Goal: Task Accomplishment & Management: Use online tool/utility

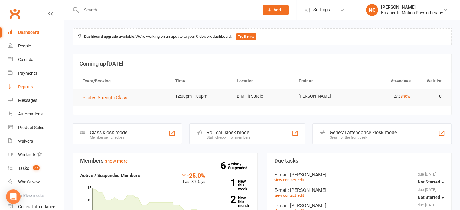
click at [35, 85] on link "Reports" at bounding box center [36, 87] width 56 height 14
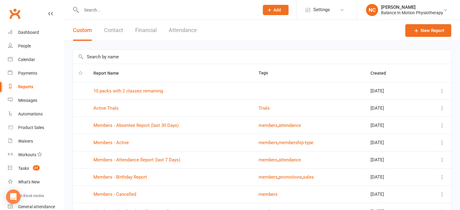
click at [199, 25] on div "Custom Contact Financial Attendance" at bounding box center [134, 30] width 141 height 21
click at [195, 27] on button "Attendance" at bounding box center [183, 30] width 28 height 21
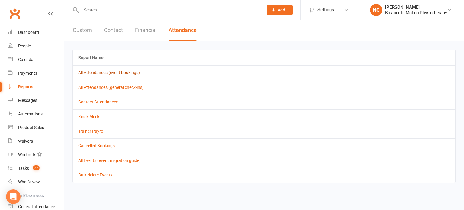
click at [117, 75] on link "All Attendances (event bookings)" at bounding box center [109, 72] width 62 height 5
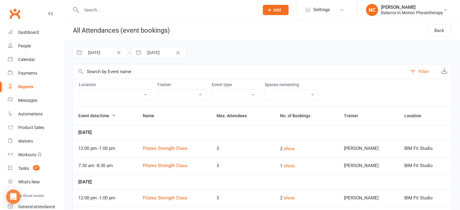
click at [106, 54] on input "[DATE]" at bounding box center [106, 52] width 42 height 10
select select "7"
select select "2025"
select select "8"
select select "2025"
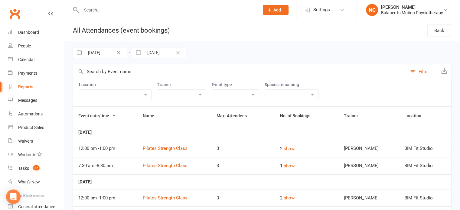
select select "9"
select select "2025"
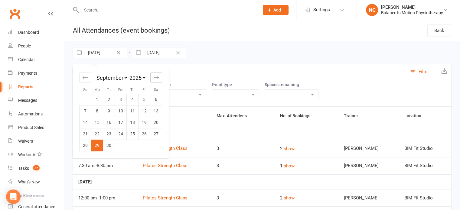
click at [154, 76] on icon "Move forward to switch to the next month." at bounding box center [156, 78] width 6 height 6
select select "10"
select select "2025"
click at [81, 110] on td "5" at bounding box center [85, 110] width 12 height 11
type input "[DATE]"
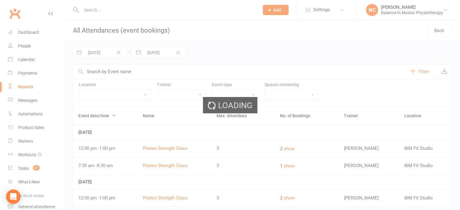
click at [166, 53] on div "Loading" at bounding box center [230, 105] width 460 height 210
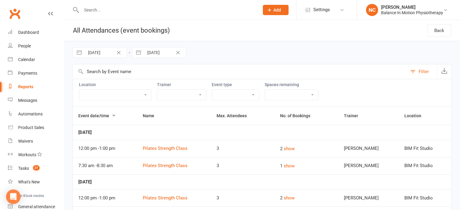
select select "8"
select select "2025"
select select "9"
select select "2025"
select select "10"
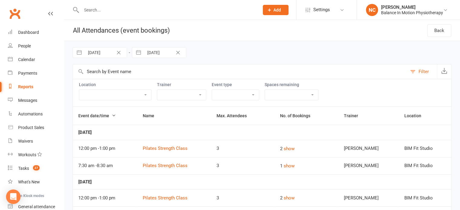
select select "2025"
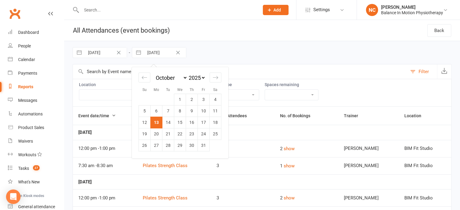
click at [167, 55] on input "[DATE]" at bounding box center [165, 52] width 42 height 10
click at [215, 111] on td "11" at bounding box center [215, 110] width 12 height 11
type input "[DATE]"
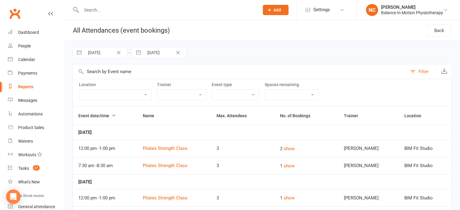
click at [239, 95] on select "Class Type 1 Training Session" at bounding box center [235, 95] width 47 height 10
click at [206, 94] on select "[PERSON_NAME] [PERSON_NAME] [PERSON_NAME] [PERSON_NAME]" at bounding box center [181, 95] width 49 height 10
click at [184, 90] on select "[PERSON_NAME] [PERSON_NAME] [PERSON_NAME] [PERSON_NAME]" at bounding box center [181, 95] width 49 height 10
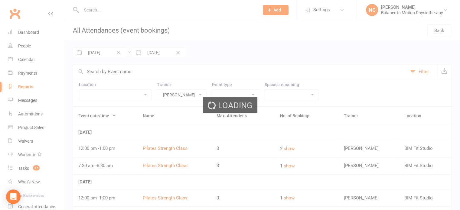
click at [201, 87] on div "Loading" at bounding box center [230, 105] width 460 height 210
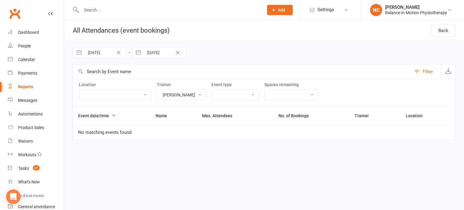
click at [206, 93] on select "[PERSON_NAME] [PERSON_NAME] [PERSON_NAME] [PERSON_NAME]" at bounding box center [181, 95] width 49 height 10
click at [184, 90] on select "[PERSON_NAME] [PERSON_NAME] [PERSON_NAME] [PERSON_NAME]" at bounding box center [181, 95] width 49 height 10
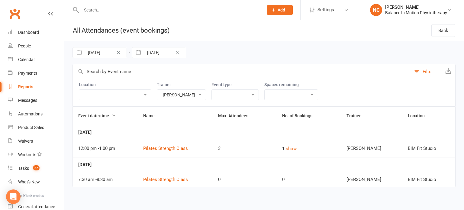
click at [206, 95] on select "[PERSON_NAME] [PERSON_NAME] [PERSON_NAME] [PERSON_NAME]" at bounding box center [181, 95] width 49 height 10
select select "46275"
click at [184, 90] on select "[PERSON_NAME] [PERSON_NAME] [PERSON_NAME] [PERSON_NAME]" at bounding box center [181, 95] width 49 height 10
